Goal: Task Accomplishment & Management: Complete application form

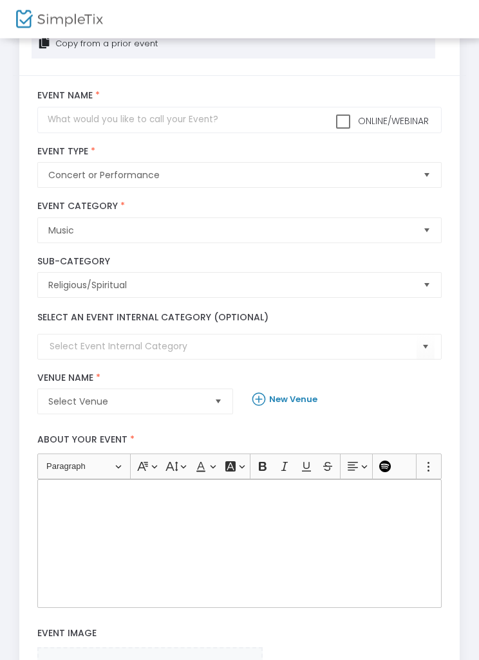
scroll to position [57, 0]
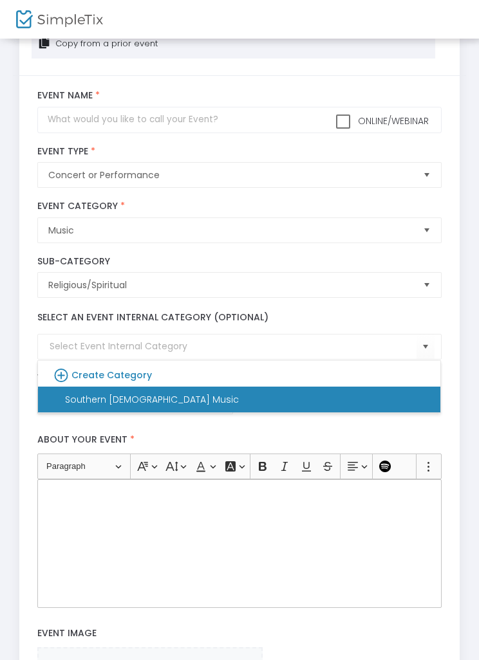
click at [351, 407] on li "Southern Gospel Music" at bounding box center [239, 400] width 402 height 26
type input "Southern Gospel Music"
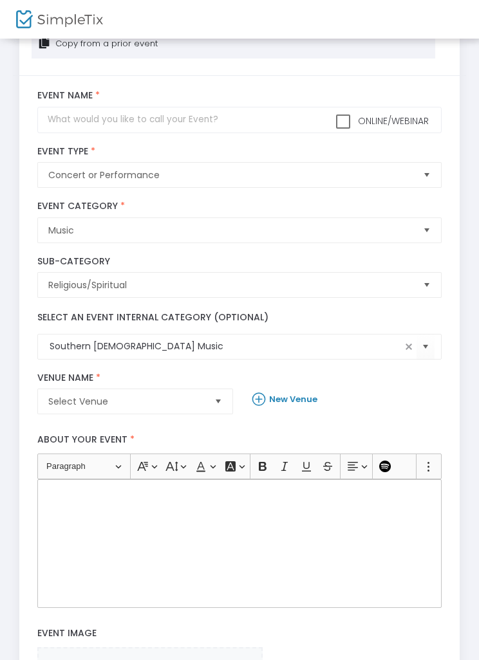
click at [115, 551] on div "Rich Text Editor, main" at bounding box center [238, 543] width 403 height 129
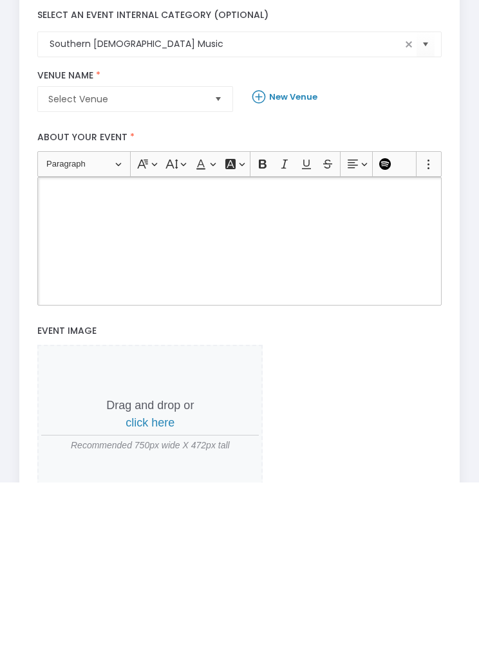
click at [94, 354] on div "Rich Text Editor, main" at bounding box center [238, 418] width 403 height 129
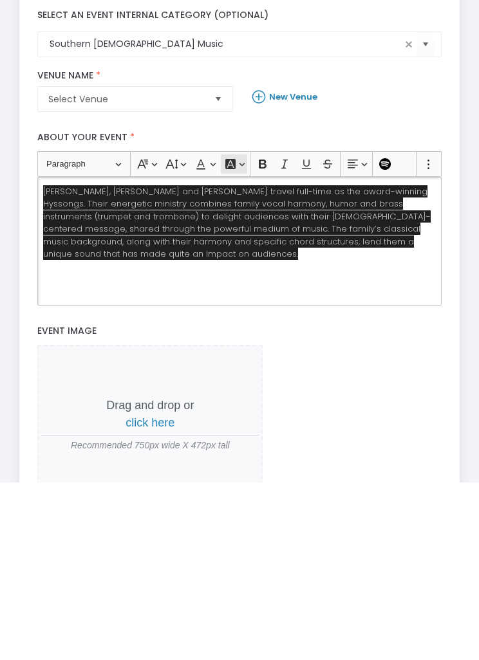
click at [232, 335] on icon "Editor toolbar" at bounding box center [230, 341] width 13 height 13
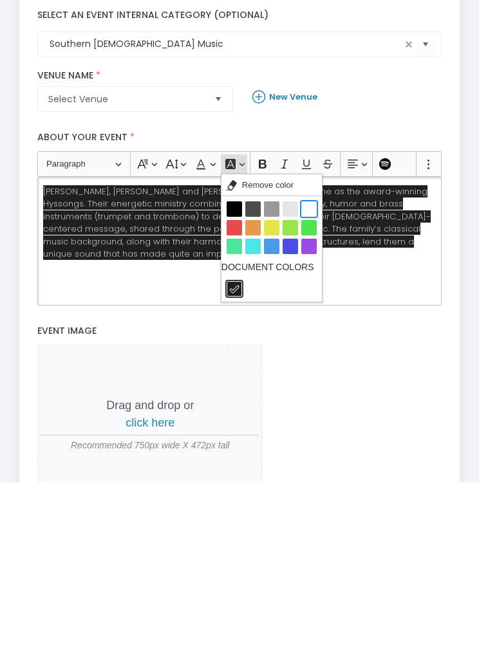
click at [315, 379] on button "White White" at bounding box center [308, 386] width 15 height 15
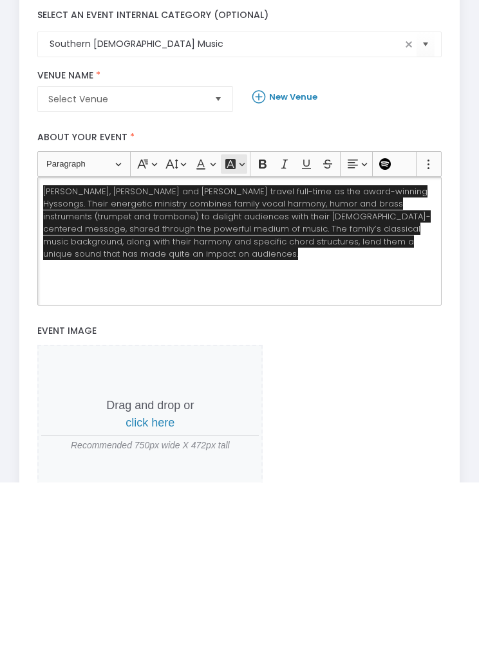
click at [239, 332] on button "Font Background Color Font Background Color" at bounding box center [234, 341] width 26 height 19
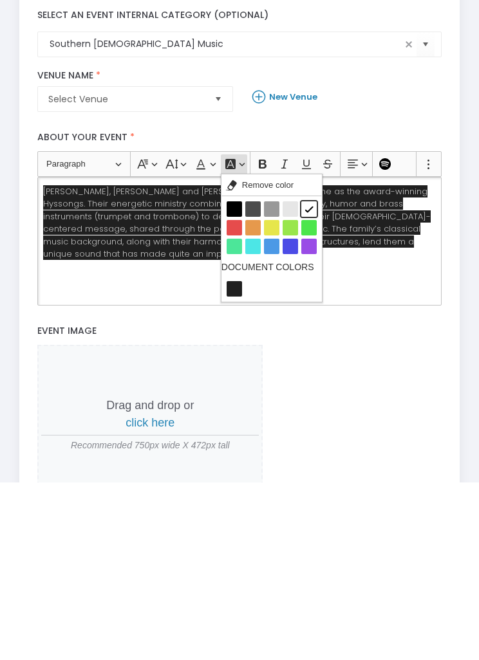
click at [158, 354] on div "Dell, Susan and Richard Hyssong travel full-time as the award-winning Hyssongs.…" at bounding box center [238, 418] width 403 height 129
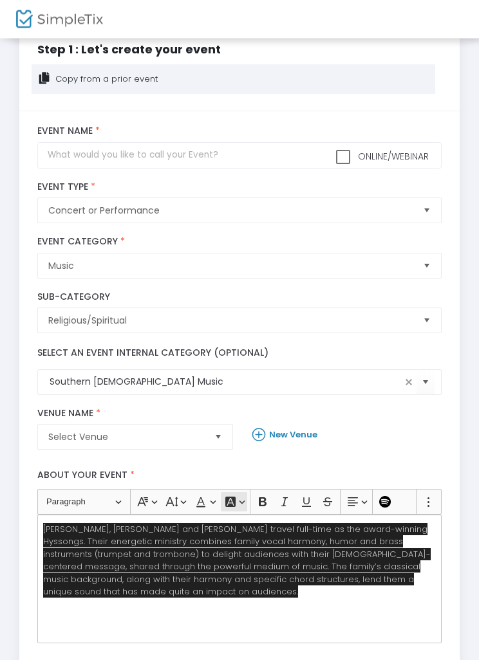
scroll to position [0, 0]
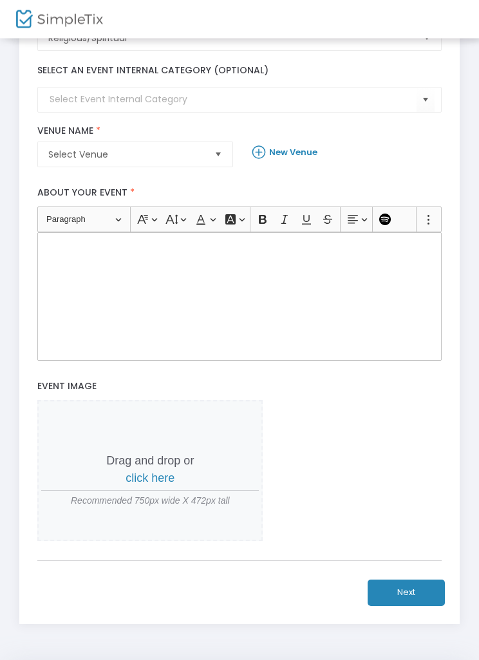
scroll to position [305, 0]
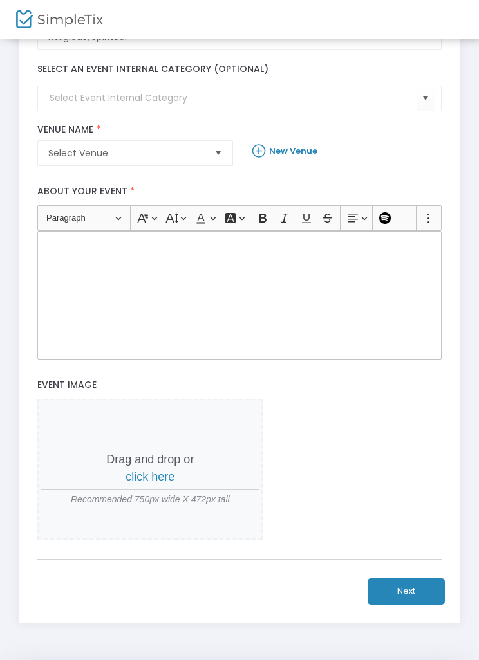
click at [90, 272] on div "Rich Text Editor, main" at bounding box center [238, 295] width 403 height 129
click at [82, 257] on div "Rich Text Editor, main" at bounding box center [238, 295] width 403 height 129
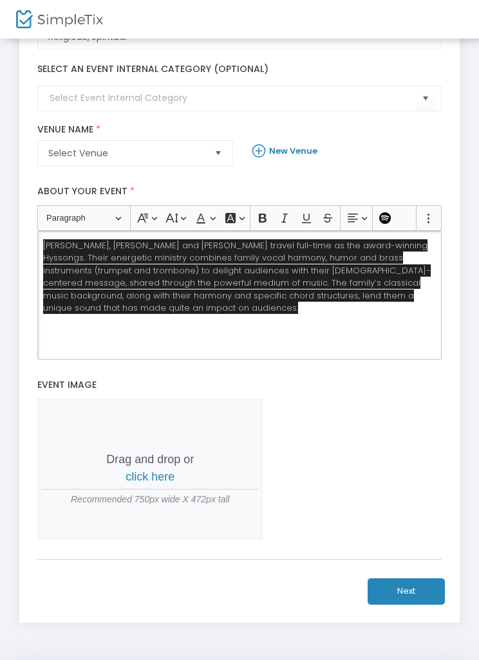
click at [51, 252] on span "[PERSON_NAME], [PERSON_NAME] and [PERSON_NAME] travel full-time as the award-wi…" at bounding box center [236, 276] width 387 height 75
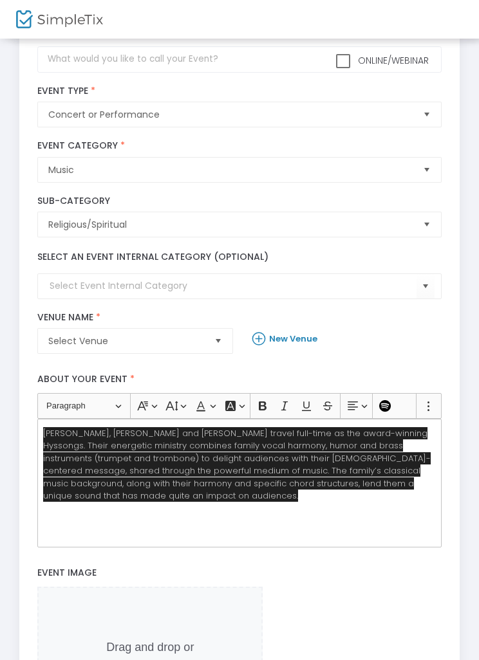
scroll to position [0, 0]
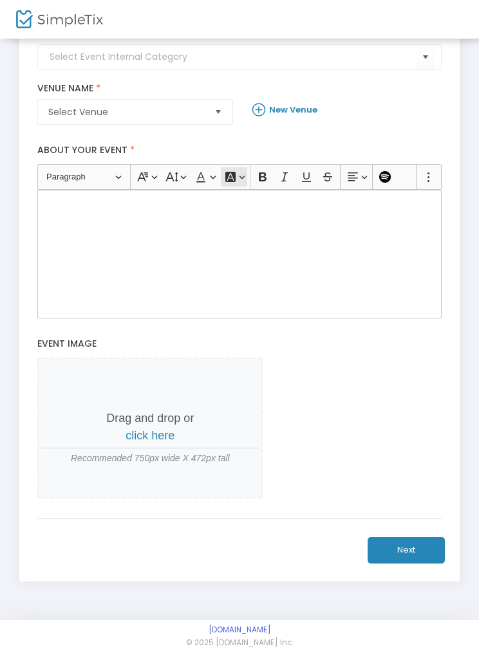
click at [240, 174] on button "Font Background Color Font Background Color" at bounding box center [234, 176] width 26 height 19
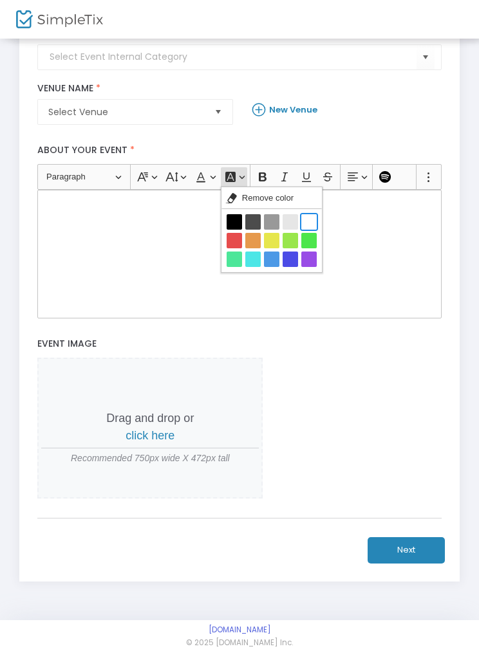
click at [310, 219] on button "White White" at bounding box center [308, 221] width 15 height 15
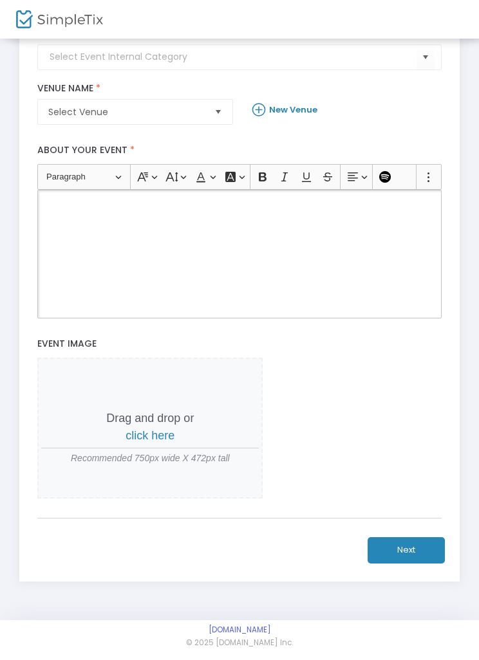
click at [62, 223] on div "Rich Text Editor, main" at bounding box center [238, 254] width 403 height 129
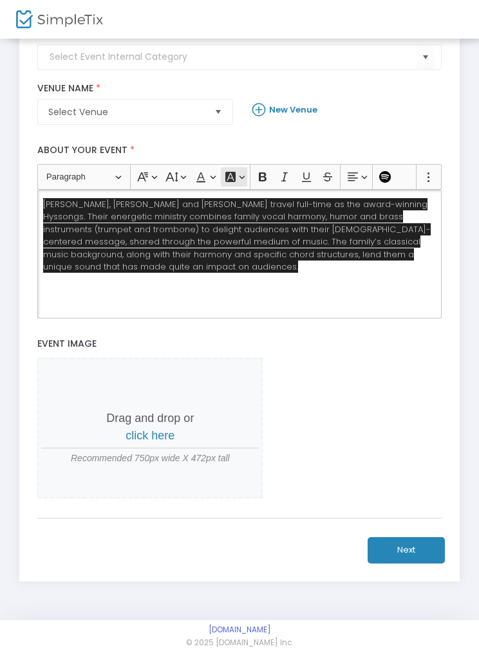
click at [230, 182] on icon "Editor toolbar" at bounding box center [230, 177] width 10 height 10
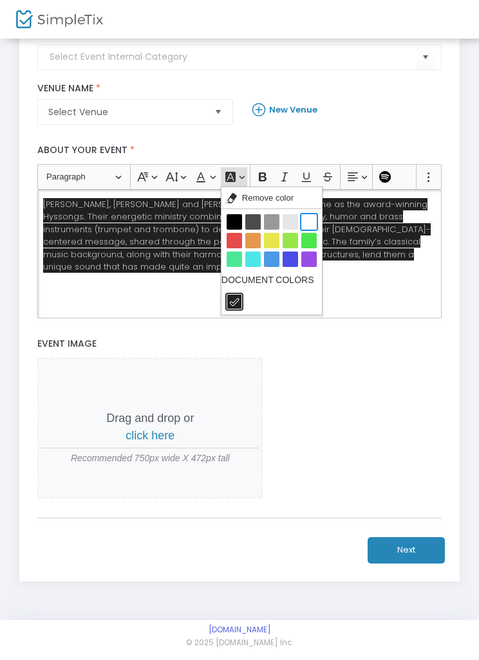
click at [309, 228] on button "White White" at bounding box center [308, 221] width 15 height 15
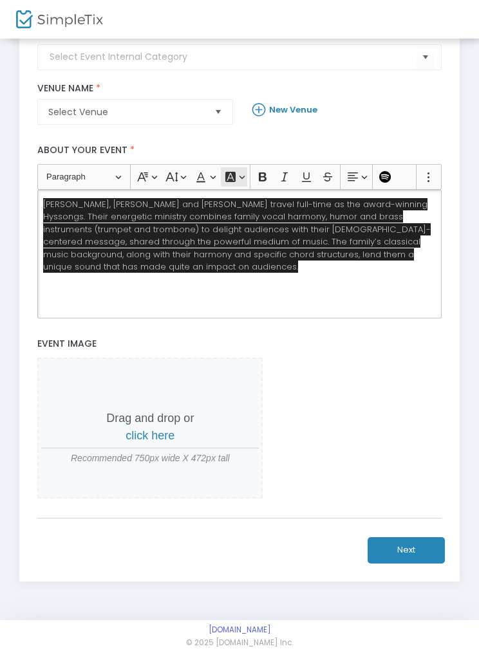
click at [233, 181] on icon "Editor toolbar" at bounding box center [230, 177] width 10 height 10
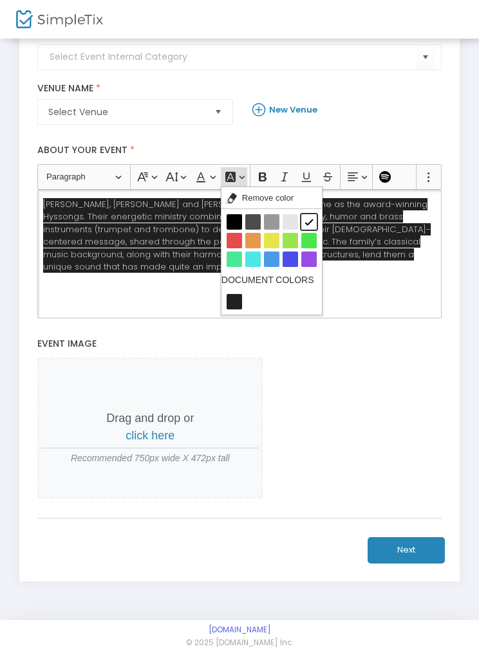
click at [167, 280] on div "Dell, Susan and Richard Hyssong travel full-time as the award-winning Hyssongs.…" at bounding box center [238, 254] width 403 height 129
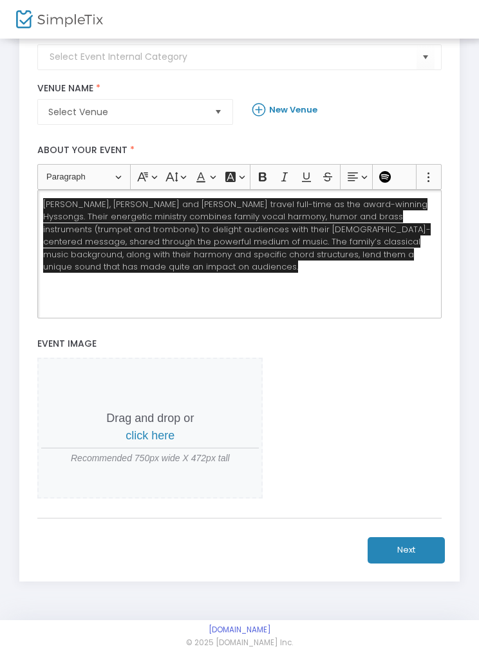
click at [55, 205] on span "Dell, Susan and Richard Hyssong travel full-time as the award-winning Hyssongs.…" at bounding box center [236, 235] width 387 height 75
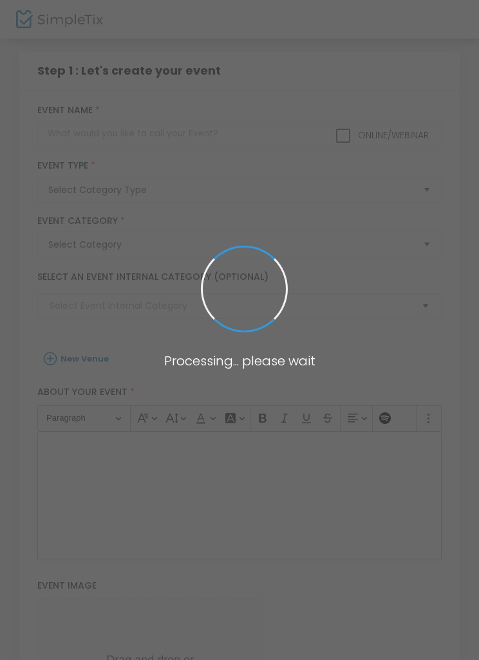
scroll to position [346, 0]
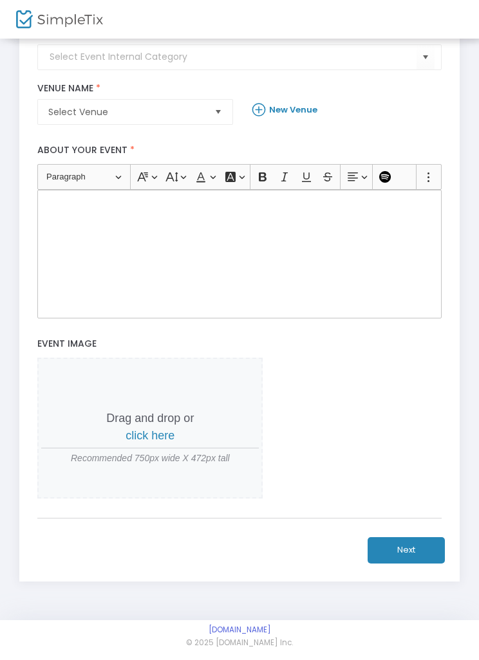
click at [104, 215] on div "Rich Text Editor, main" at bounding box center [238, 254] width 403 height 129
click at [48, 200] on p "Rich Text Editor, main" at bounding box center [239, 204] width 392 height 13
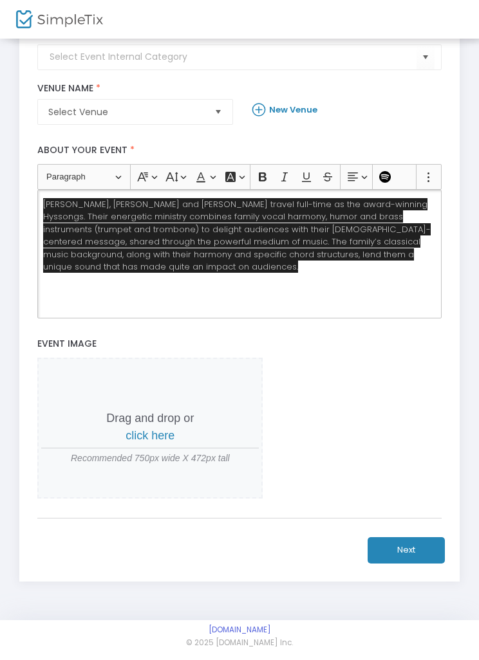
click at [131, 271] on div "[PERSON_NAME], [PERSON_NAME] and [PERSON_NAME] travel full-time as the award-wi…" at bounding box center [238, 254] width 403 height 129
click at [233, 175] on icon "Editor toolbar" at bounding box center [230, 177] width 10 height 10
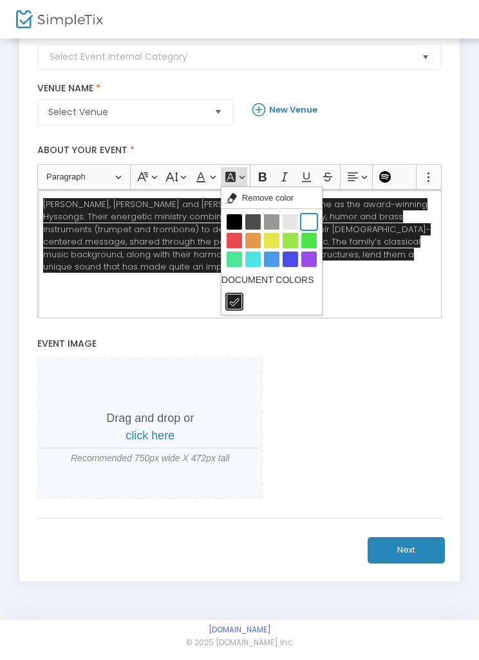
click at [313, 223] on button "White White" at bounding box center [308, 221] width 15 height 15
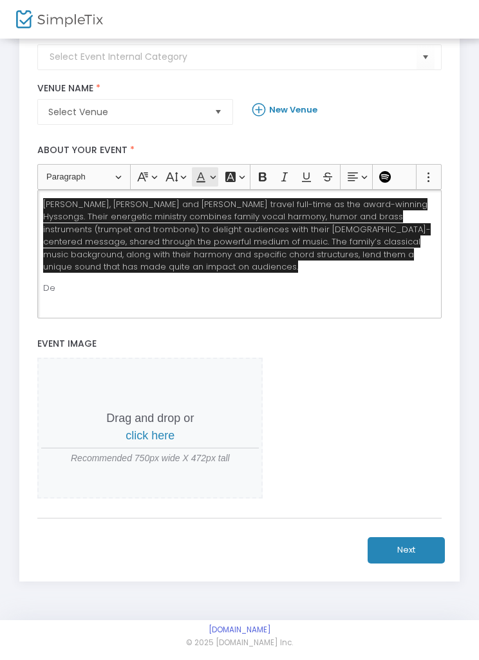
click at [207, 181] on icon "Editor toolbar" at bounding box center [200, 176] width 13 height 13
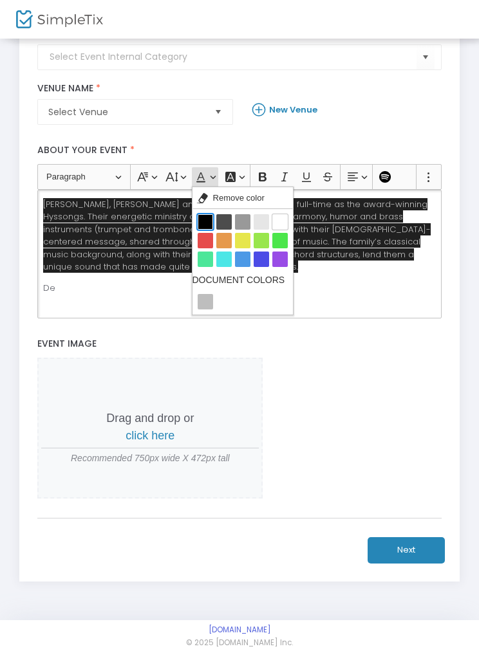
click at [200, 221] on button "Black Black" at bounding box center [205, 221] width 15 height 15
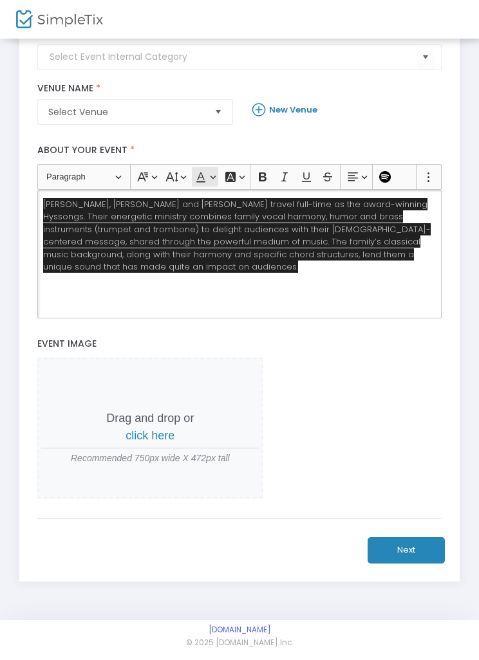
click at [212, 179] on button "Font Color Font Color" at bounding box center [205, 176] width 26 height 19
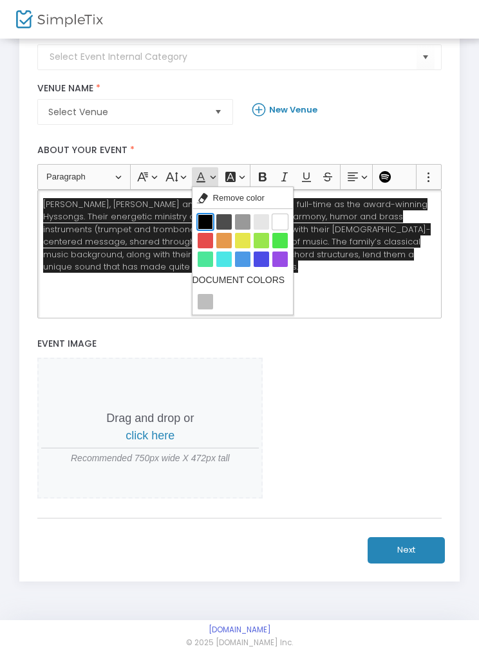
click at [207, 219] on button "Black Black" at bounding box center [205, 221] width 15 height 15
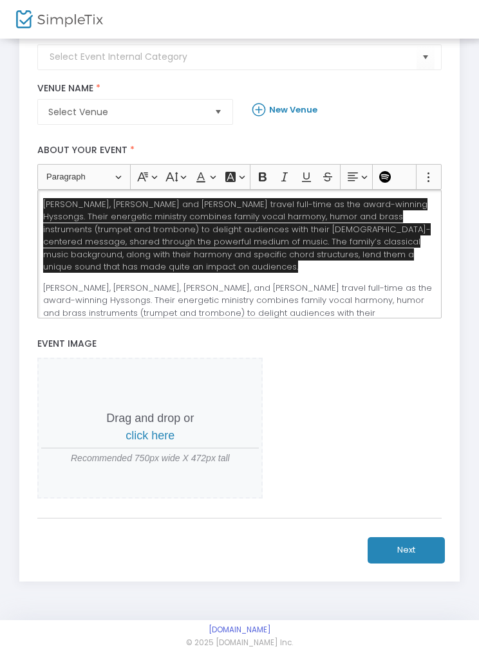
scroll to position [11, 0]
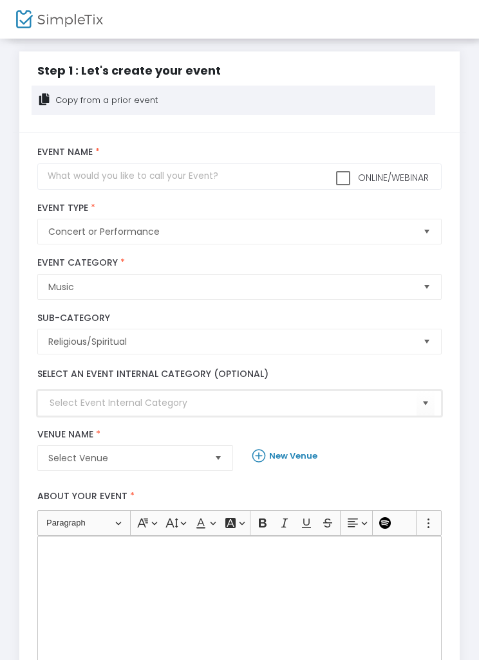
click at [246, 397] on input at bounding box center [233, 403] width 366 height 14
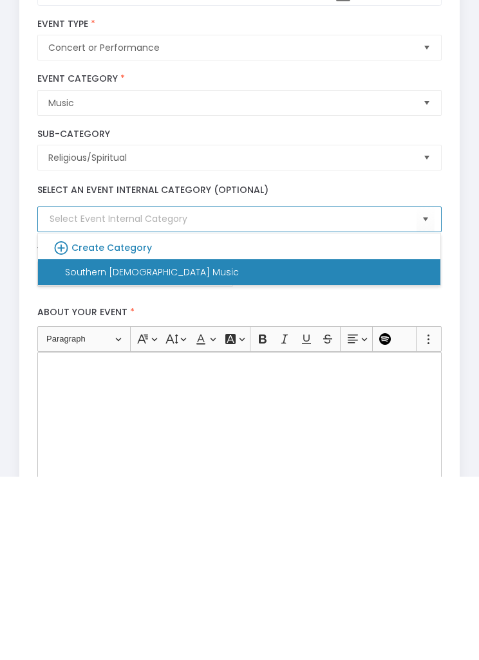
click at [299, 443] on li "Southern [DEMOGRAPHIC_DATA] Music" at bounding box center [239, 456] width 402 height 26
type input "Southern [DEMOGRAPHIC_DATA] Music"
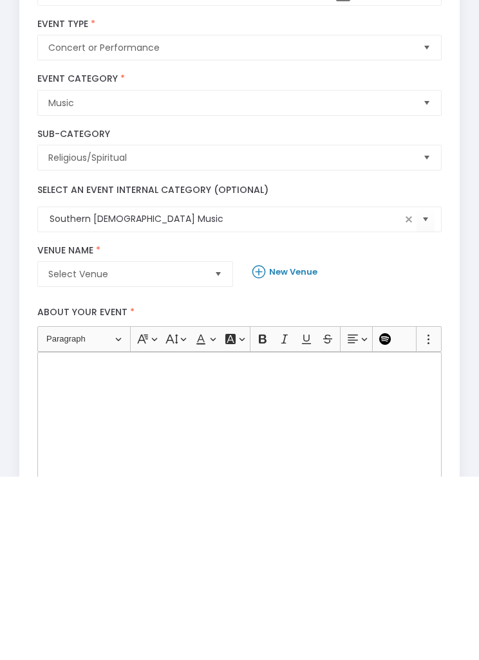
scroll to position [184, 0]
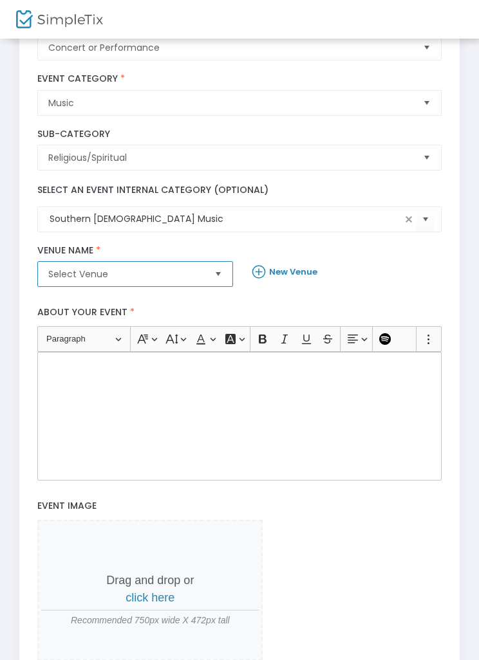
click at [203, 275] on span "Select Venue" at bounding box center [126, 274] width 156 height 13
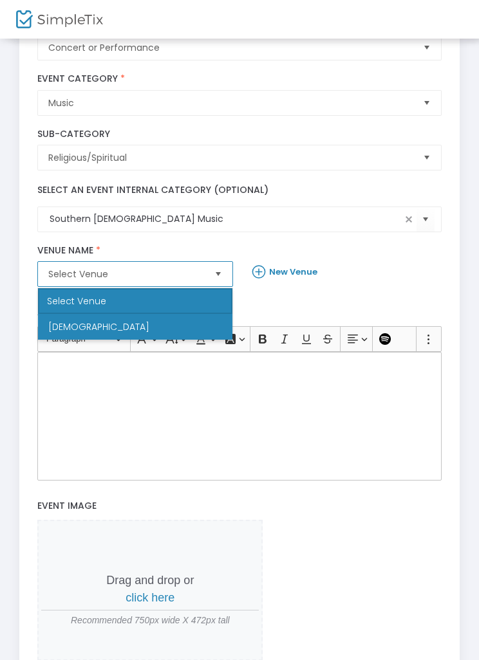
click at [193, 317] on li "[DEMOGRAPHIC_DATA]" at bounding box center [135, 327] width 194 height 26
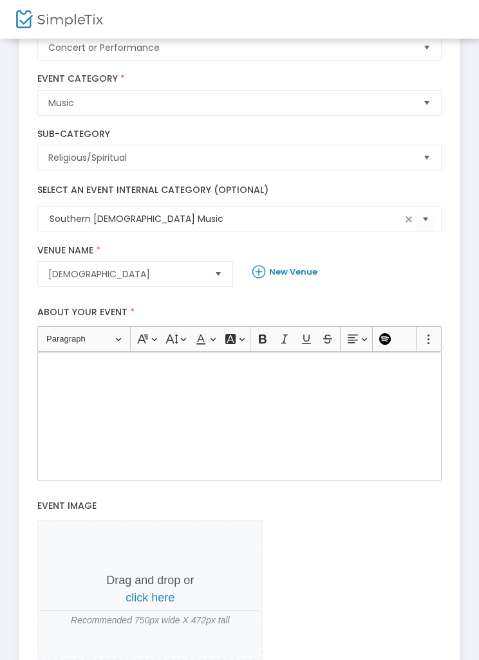
click at [178, 392] on div "Rich Text Editor, main" at bounding box center [238, 416] width 403 height 129
click at [112, 378] on div "Rich Text Editor, main" at bounding box center [238, 417] width 403 height 129
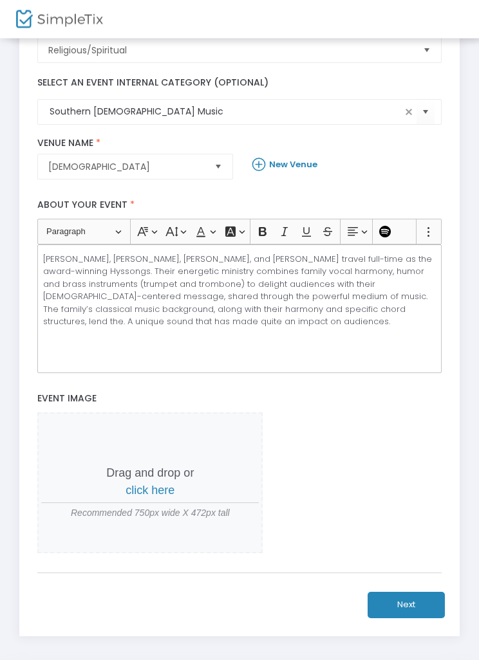
scroll to position [291, 0]
click at [165, 497] on span "click here" at bounding box center [149, 490] width 49 height 13
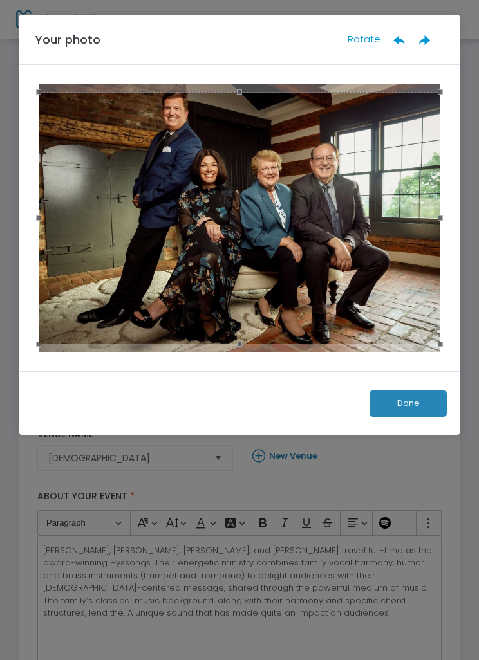
click at [416, 414] on button "Done" at bounding box center [407, 404] width 77 height 26
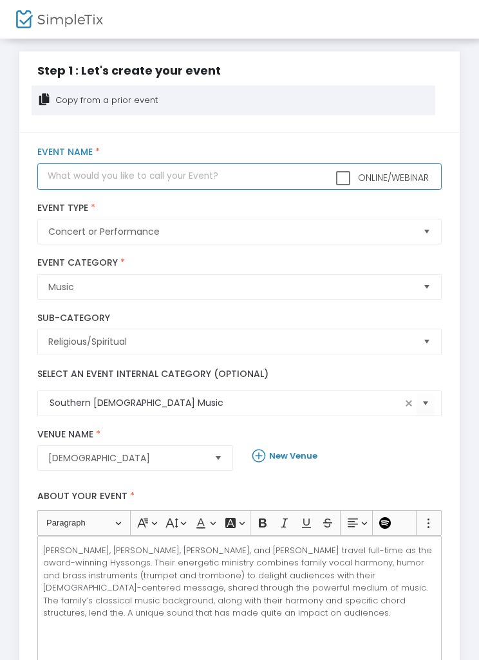
click at [234, 175] on input "text" at bounding box center [238, 176] width 403 height 26
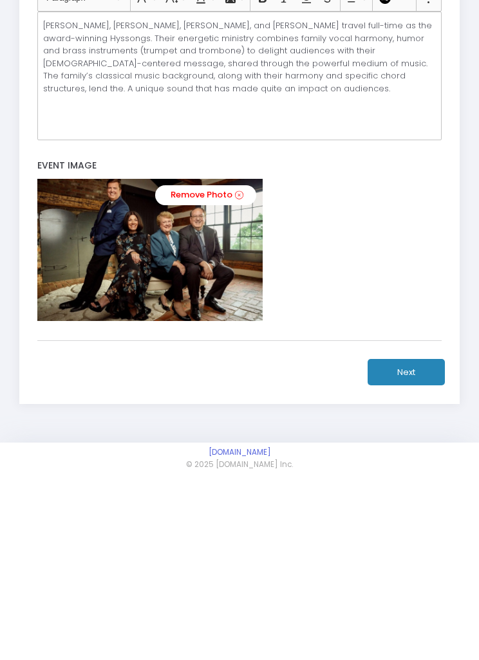
type input "The Hyssongs"
click at [410, 537] on button "Next" at bounding box center [405, 550] width 77 height 26
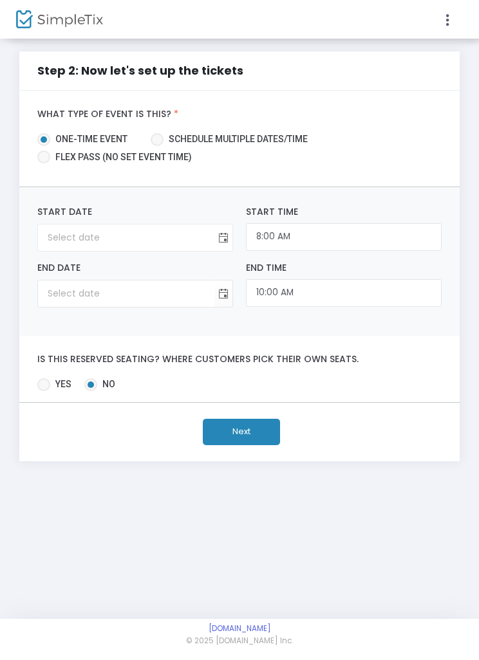
click at [226, 234] on span "Toggle calendar" at bounding box center [223, 237] width 21 height 21
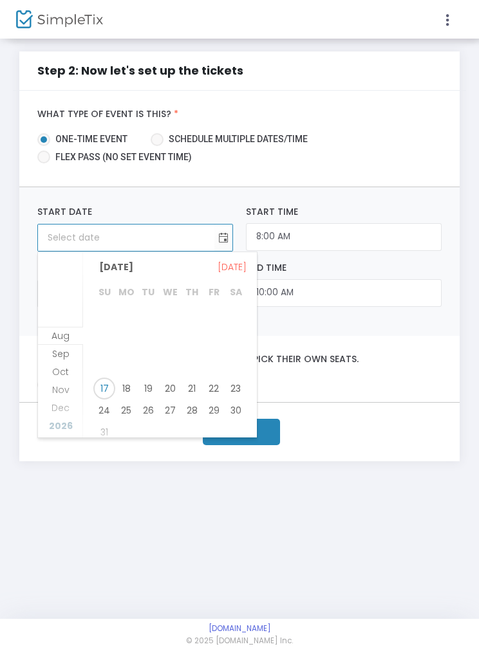
click at [62, 429] on span "2026" at bounding box center [61, 425] width 24 height 13
click at [104, 405] on span "25" at bounding box center [104, 406] width 22 height 22
type input "[DATE]"
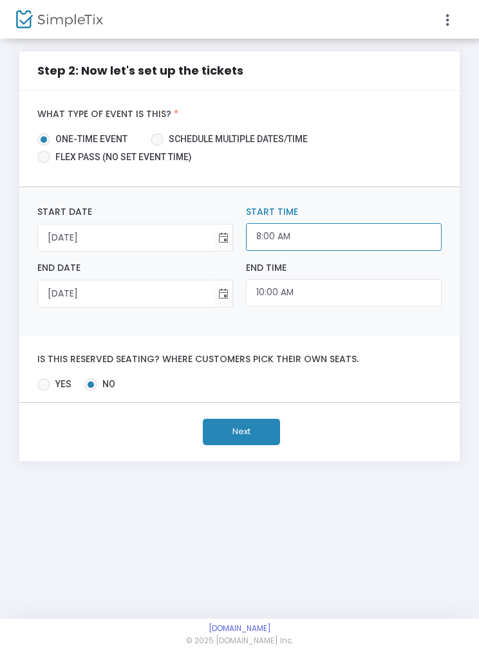
click at [331, 240] on input "8:00 AM" at bounding box center [344, 237] width 196 height 28
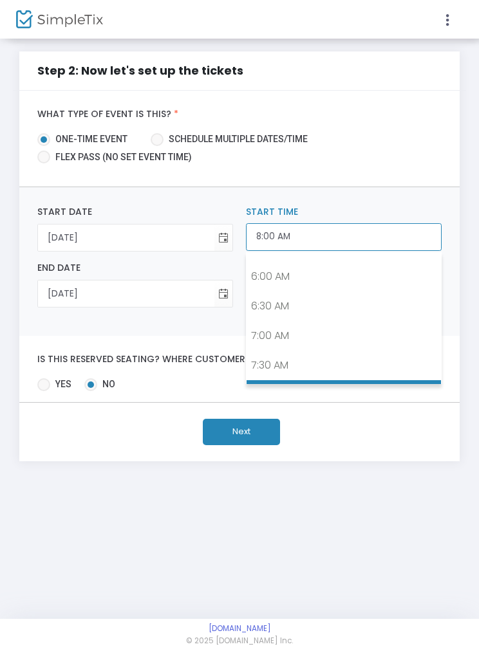
scroll to position [333, 0]
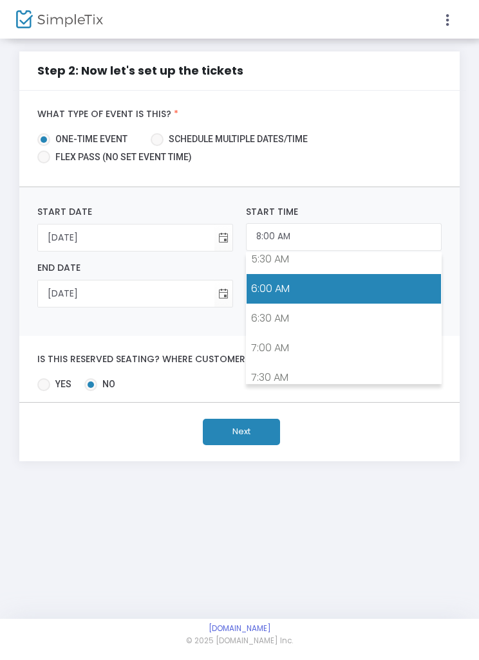
click at [320, 294] on link "6:00 AM" at bounding box center [343, 289] width 194 height 30
type input "6:00 AM"
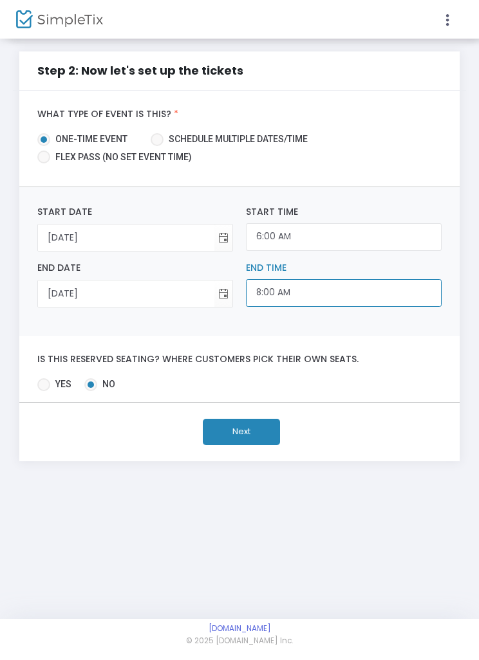
click at [308, 300] on input "8:00 AM" at bounding box center [344, 293] width 196 height 28
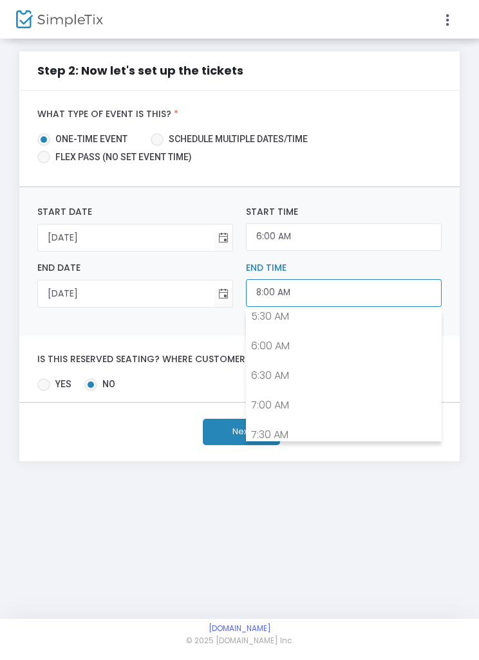
scroll to position [423, 0]
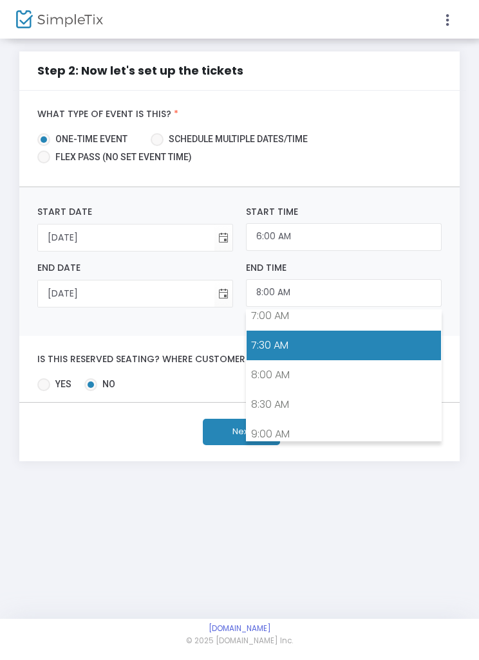
click at [334, 347] on link "7:30 AM" at bounding box center [343, 346] width 194 height 30
type input "7:30 AM"
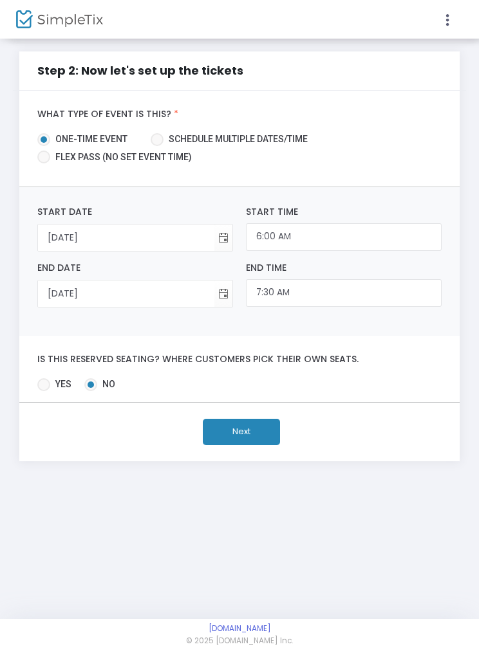
click at [252, 432] on button "Next" at bounding box center [241, 432] width 77 height 26
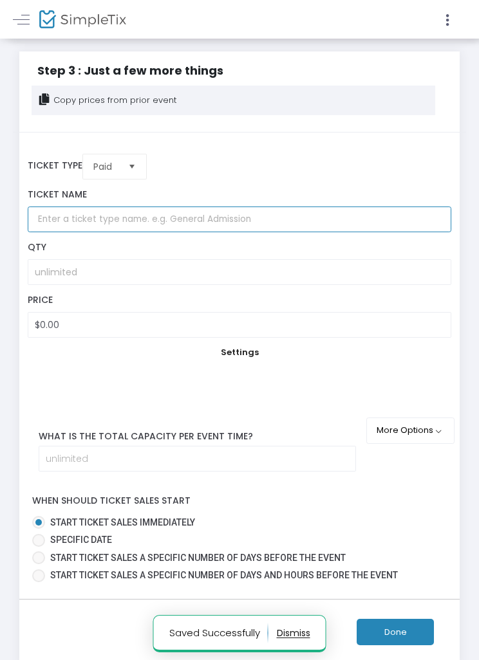
click at [203, 233] on input "text" at bounding box center [240, 220] width 424 height 26
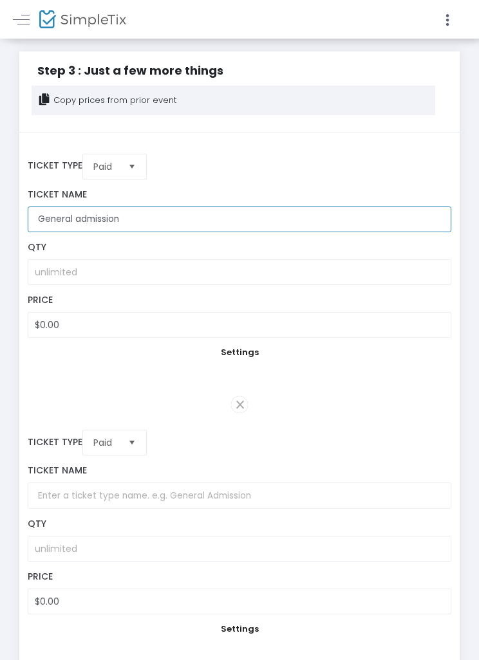
type input "General admission"
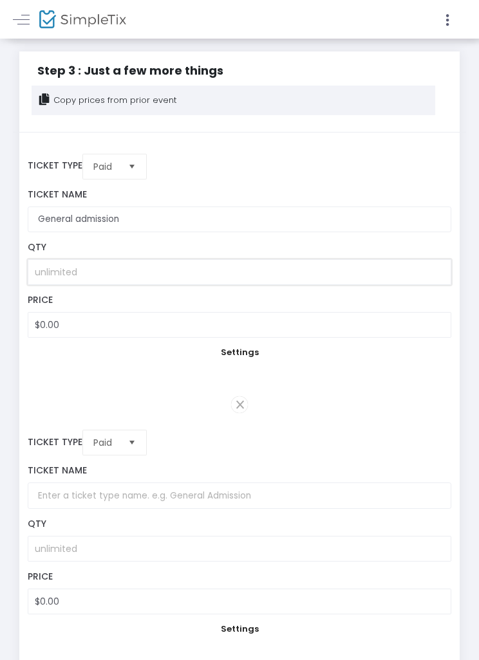
click at [71, 284] on input at bounding box center [239, 272] width 423 height 24
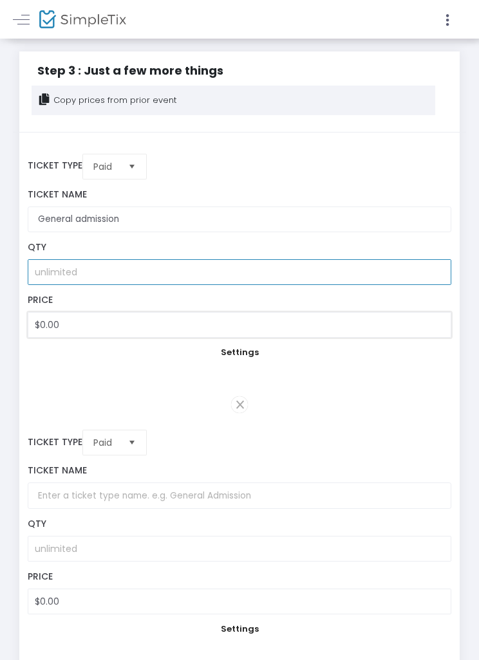
click at [217, 337] on input "$0.00" at bounding box center [239, 325] width 423 height 24
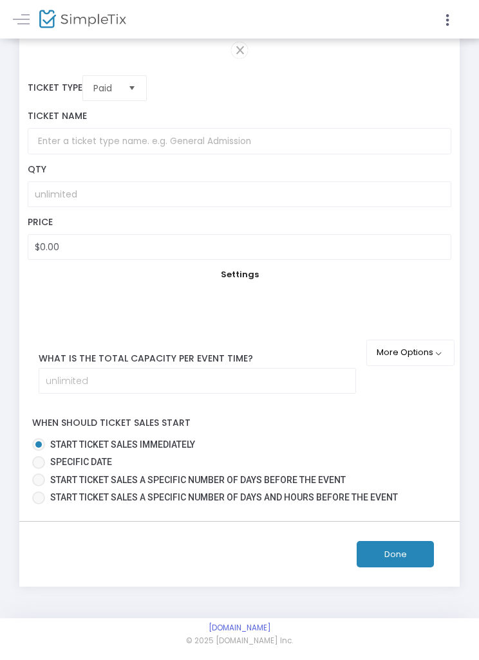
scroll to position [405, 0]
type input "10"
click at [42, 470] on span at bounding box center [38, 463] width 13 height 13
click at [39, 470] on input "Specific Date" at bounding box center [38, 470] width 1 height 1
radio input "true"
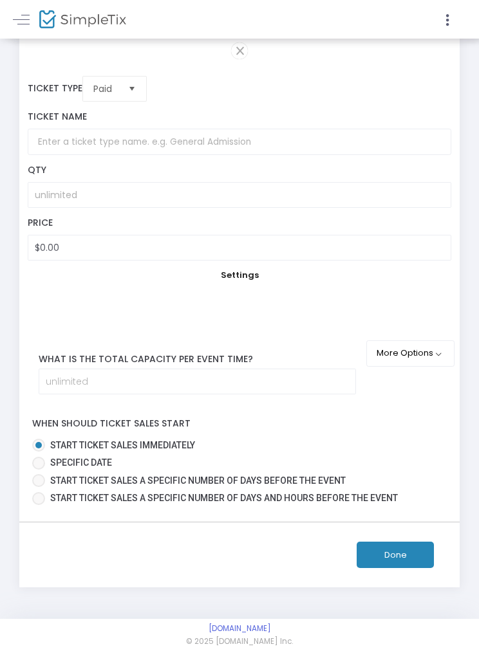
type input "$10.00"
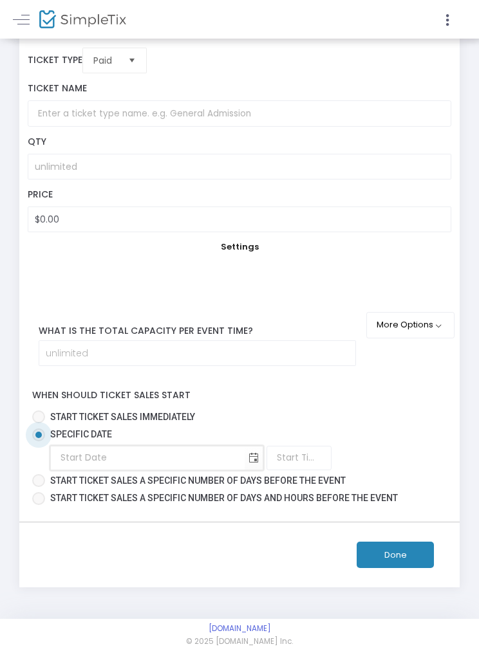
click at [217, 471] on input at bounding box center [148, 458] width 194 height 26
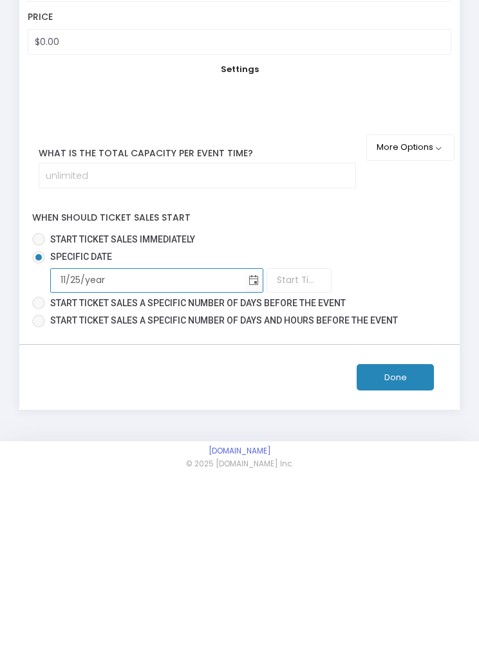
scroll to position [416, 0]
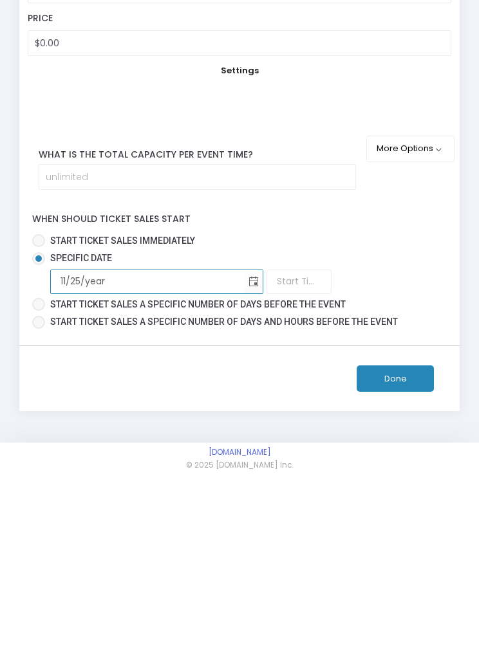
type input "[DATE]"
type input "1:00 AM"
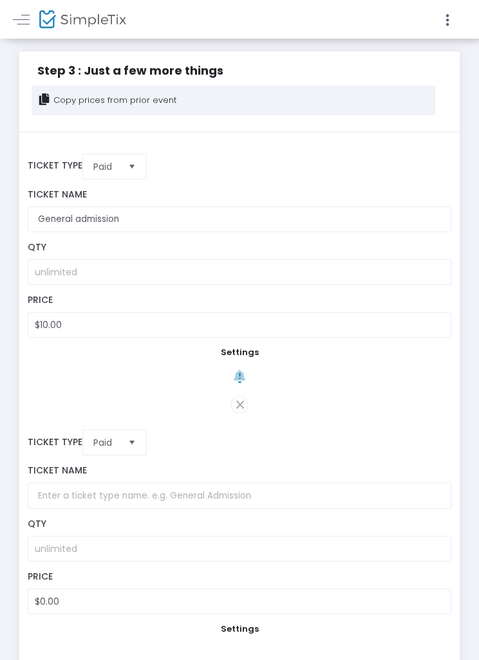
type input "[DATE]"
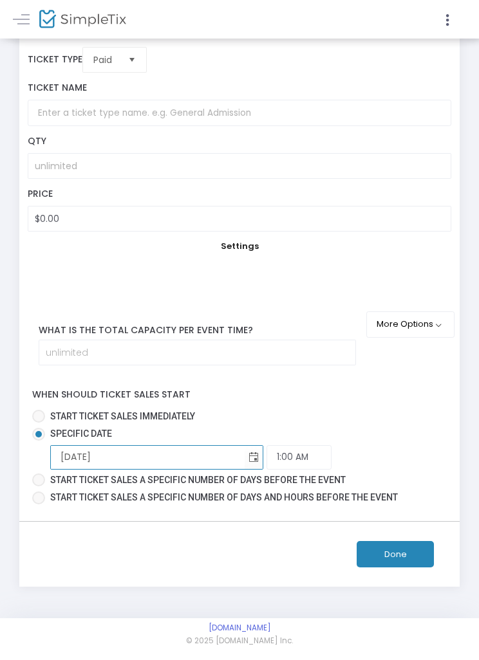
scroll to position [394, 0]
click at [304, 470] on input "1:00 AM" at bounding box center [298, 458] width 65 height 24
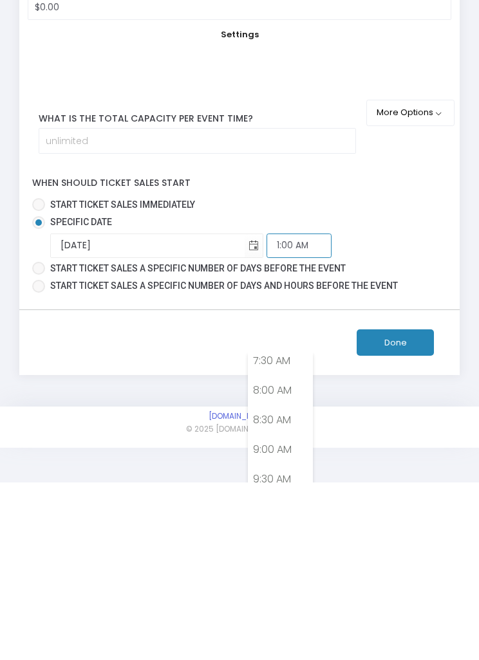
scroll to position [445, 0]
click at [291, 557] on link "8:00 AM" at bounding box center [280, 572] width 64 height 30
type input "8:00 AM"
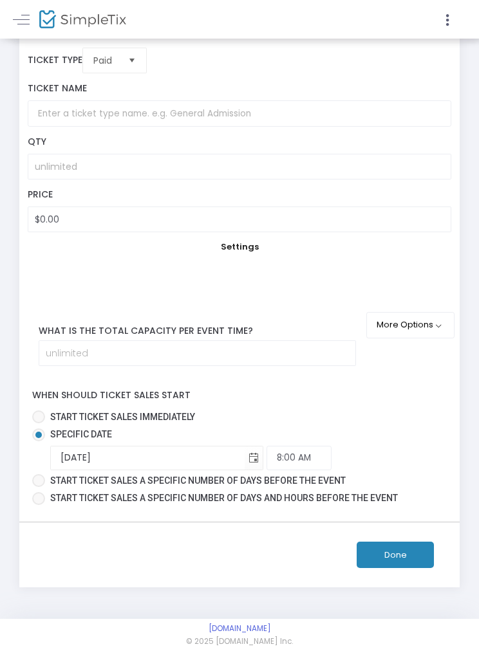
scroll to position [433, 0]
click at [410, 568] on button "Done" at bounding box center [394, 555] width 77 height 26
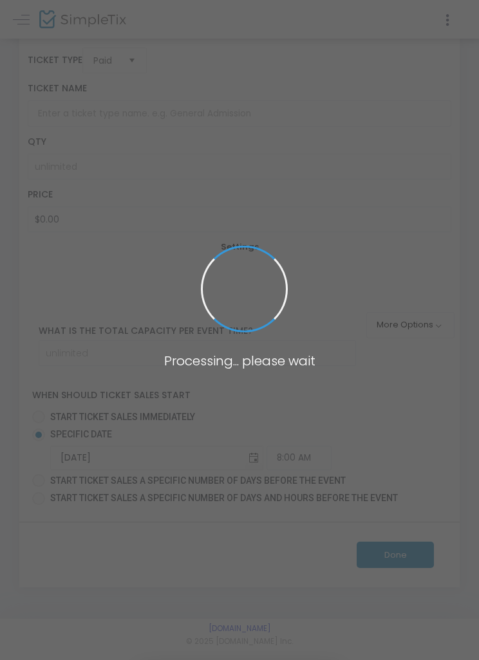
scroll to position [6, 0]
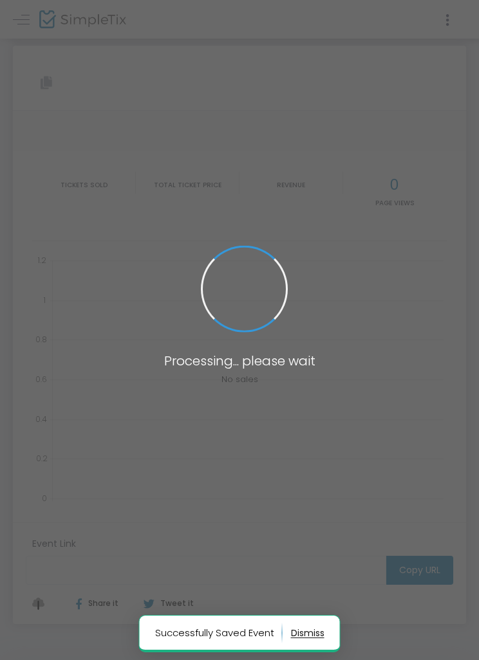
type input "[URL][DOMAIN_NAME]"
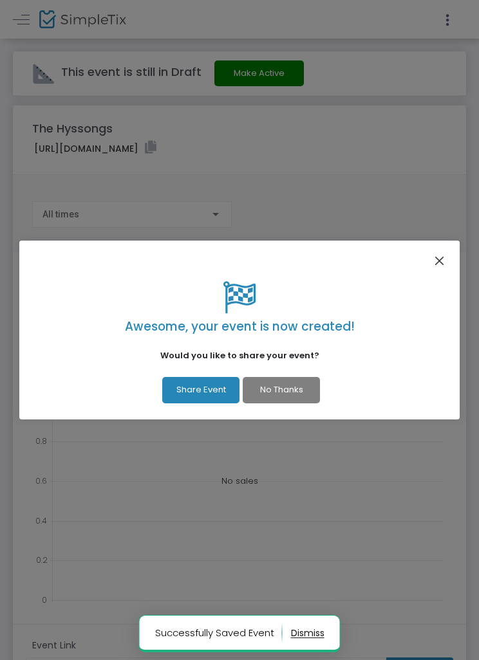
click at [445, 255] on button "Close" at bounding box center [439, 261] width 17 height 17
